Goal: Complete application form

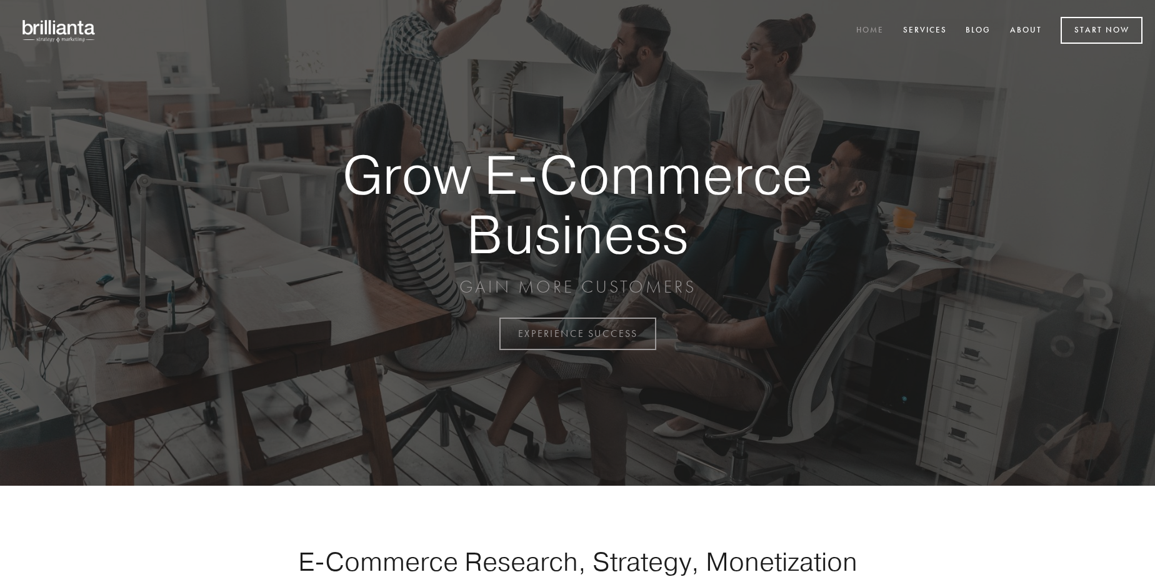
scroll to position [3275, 0]
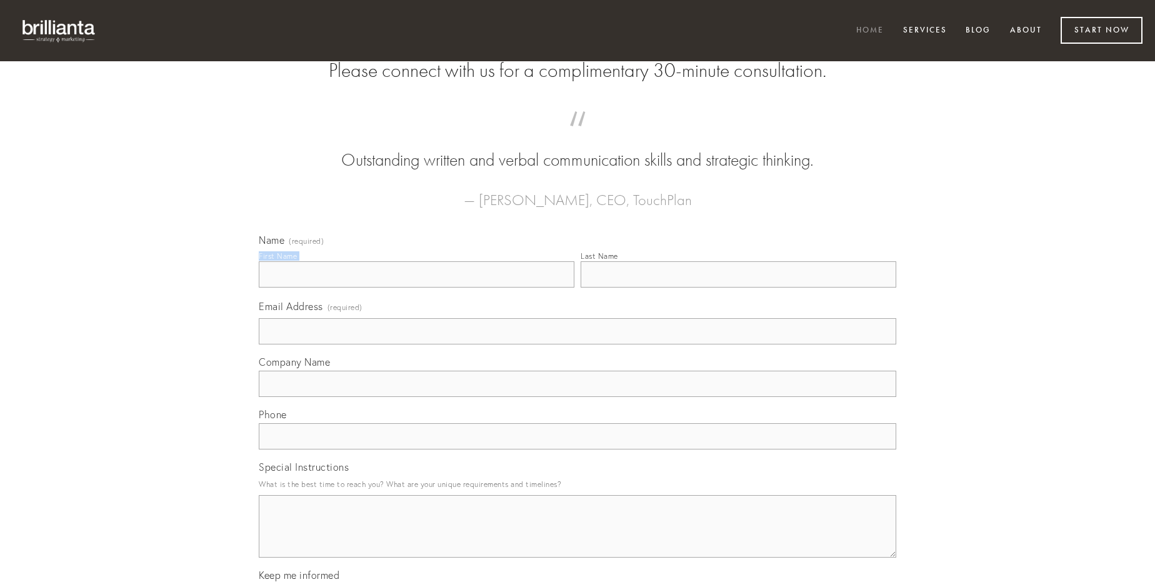
type input "[PERSON_NAME]"
click at [738, 287] on input "Last Name" at bounding box center [738, 274] width 316 height 26
type input "[PERSON_NAME]"
click at [577, 344] on input "Email Address (required)" at bounding box center [577, 331] width 637 height 26
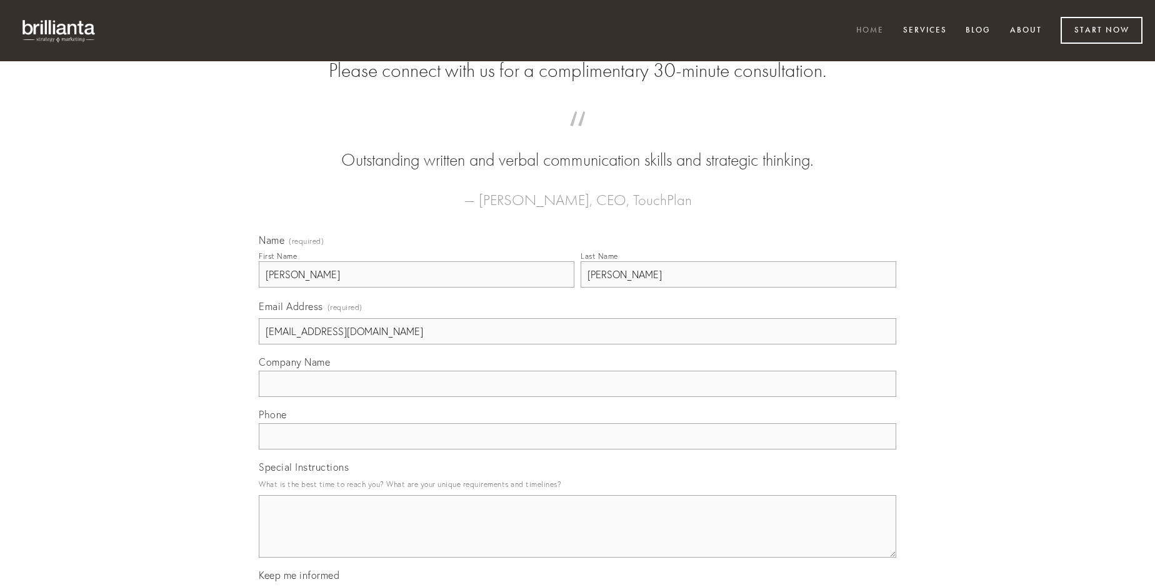
type input "[EMAIL_ADDRESS][DOMAIN_NAME]"
click at [577, 397] on input "Company Name" at bounding box center [577, 384] width 637 height 26
type input "verbera"
click at [577, 449] on input "text" at bounding box center [577, 436] width 637 height 26
click at [577, 537] on textarea "Special Instructions" at bounding box center [577, 526] width 637 height 62
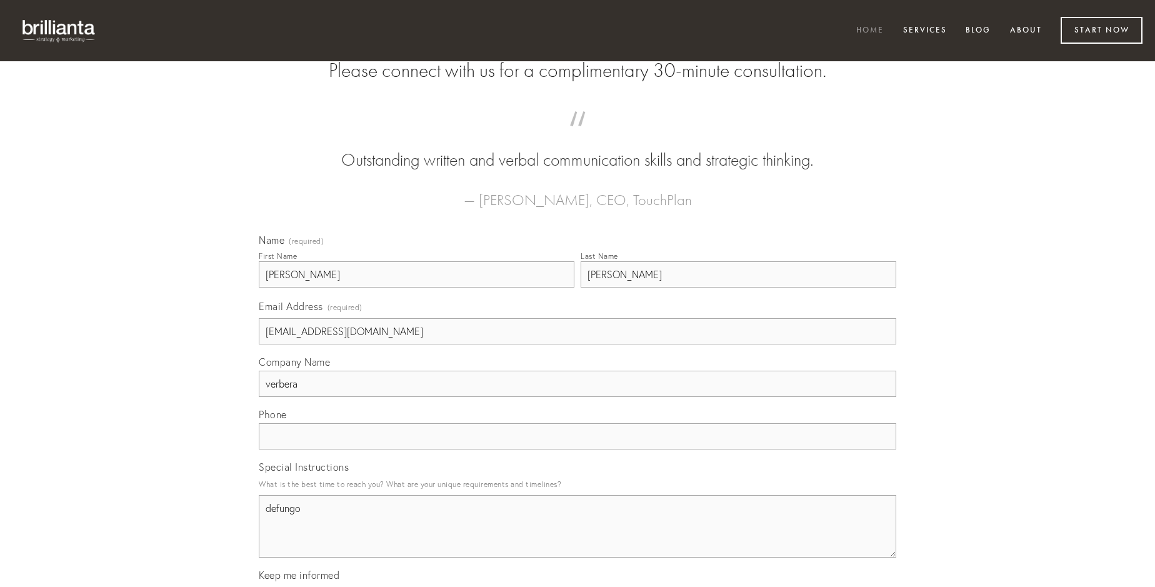
type textarea "defungo"
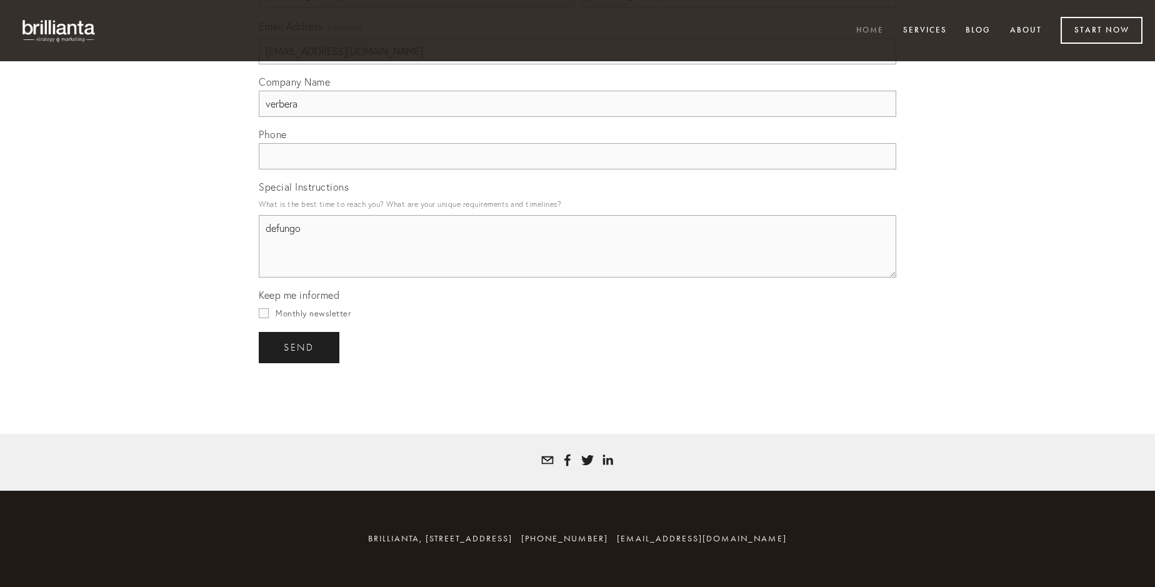
click at [300, 347] on span "send" at bounding box center [299, 347] width 31 height 11
